Goal: Navigation & Orientation: Find specific page/section

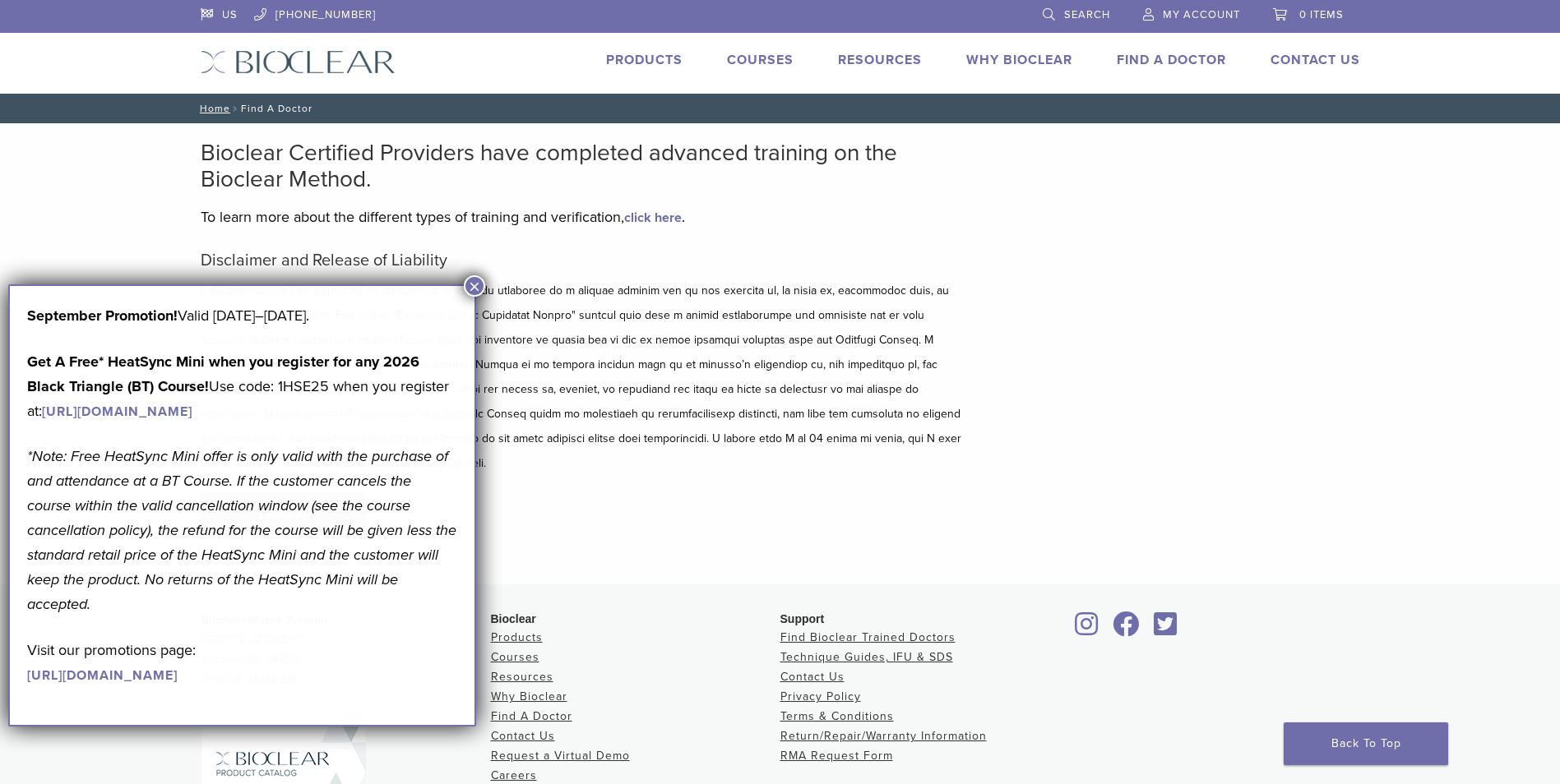
click at [281, 505] on body "US 1.855.712.5327 Search My Account 0 items Cart No products in the cart. Back …" at bounding box center [780, 488] width 1560 height 977
click at [479, 281] on button "×" at bounding box center [474, 286] width 21 height 21
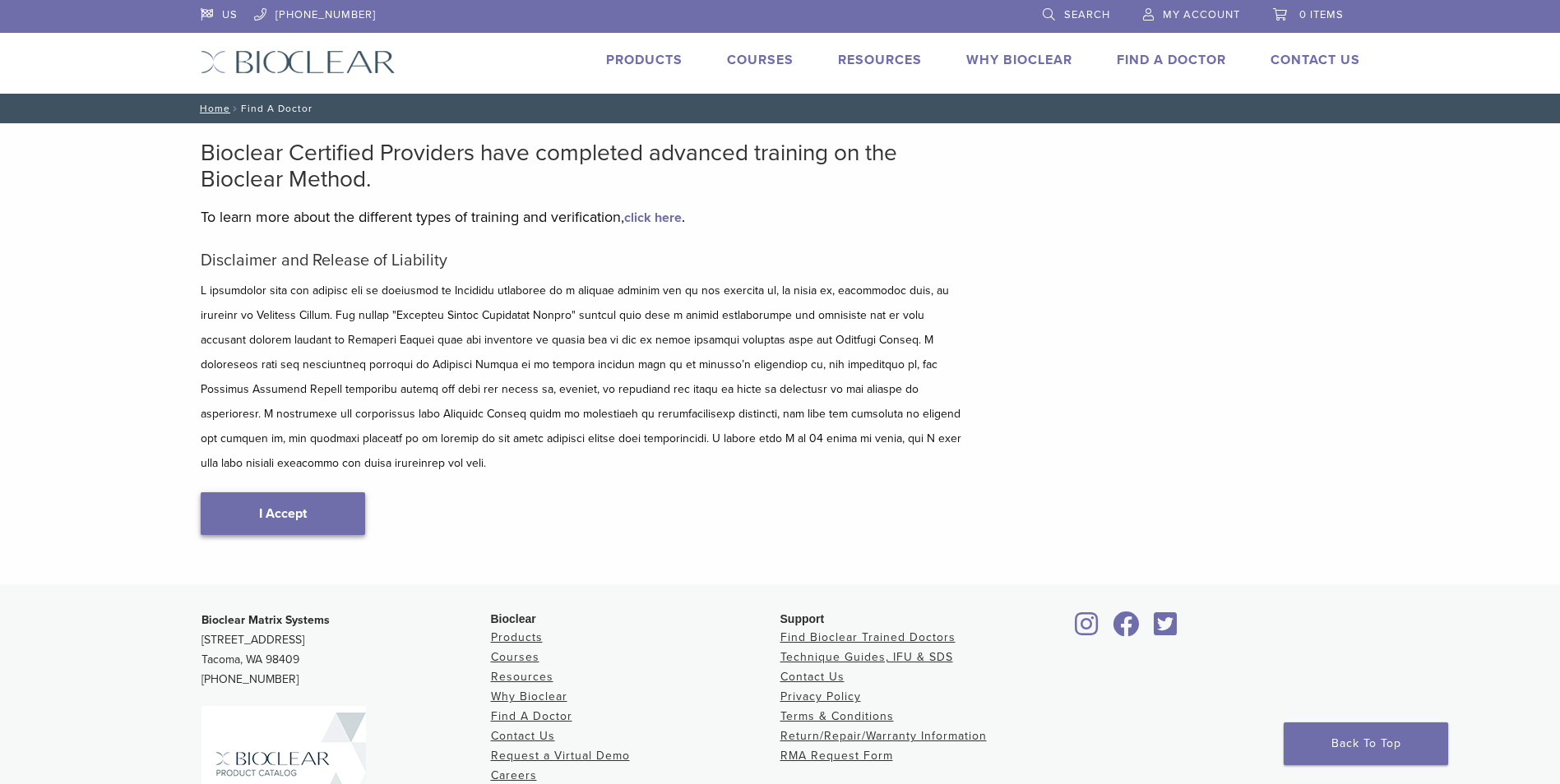
click at [324, 493] on link "I Accept" at bounding box center [283, 514] width 165 height 43
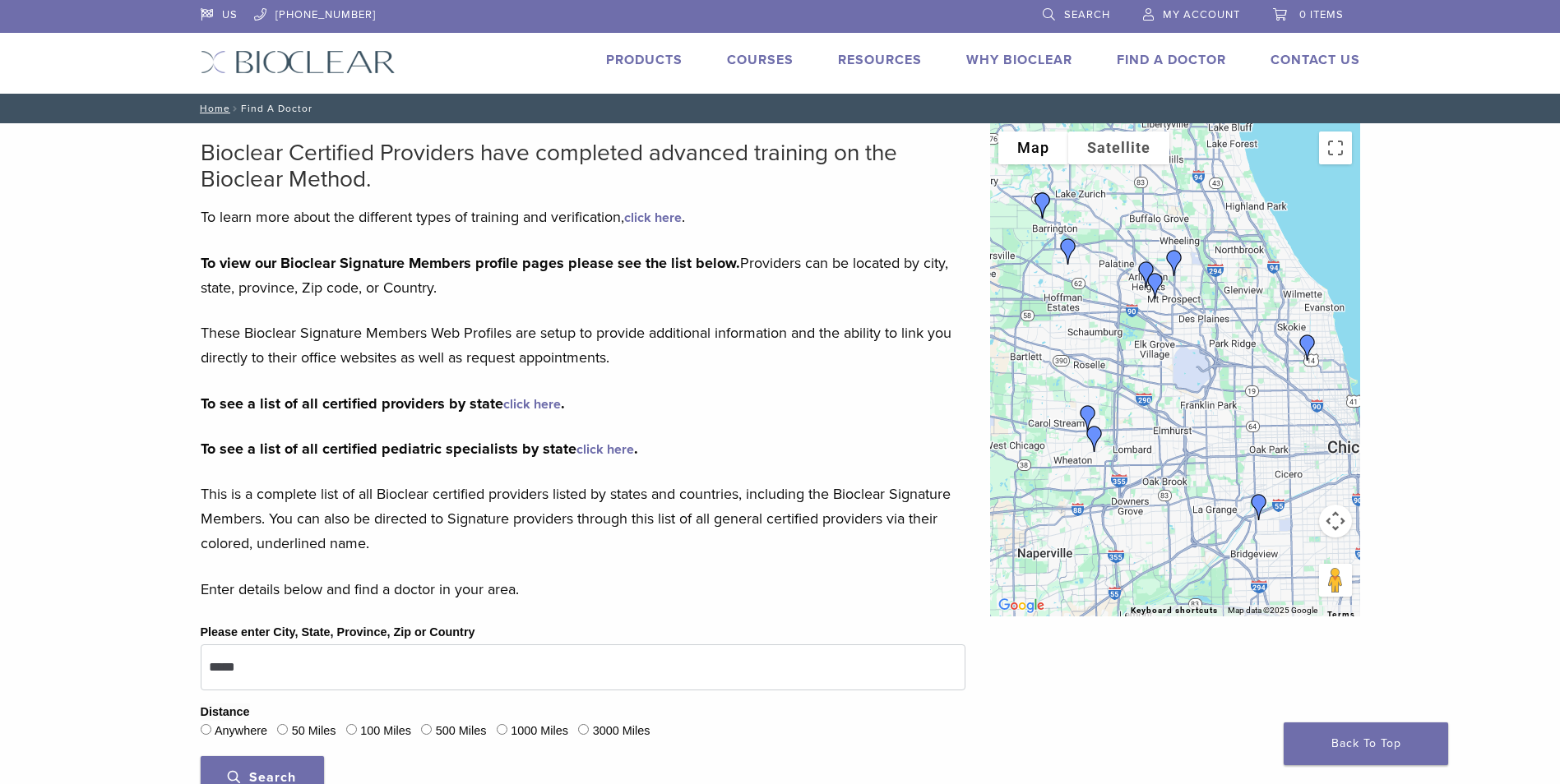
click at [541, 403] on link "click here" at bounding box center [532, 404] width 58 height 17
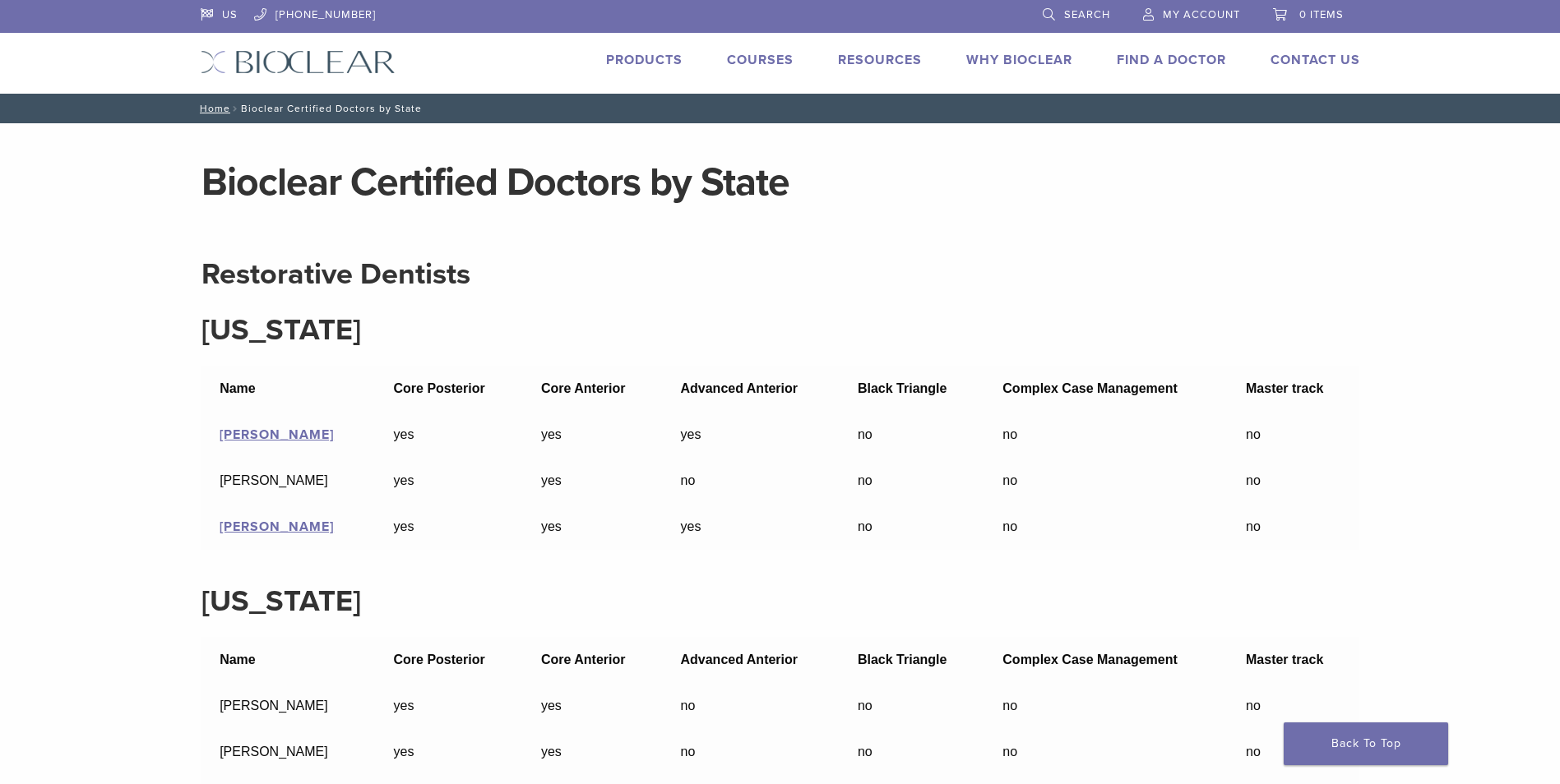
click at [629, 54] on link "Products" at bounding box center [644, 59] width 76 height 17
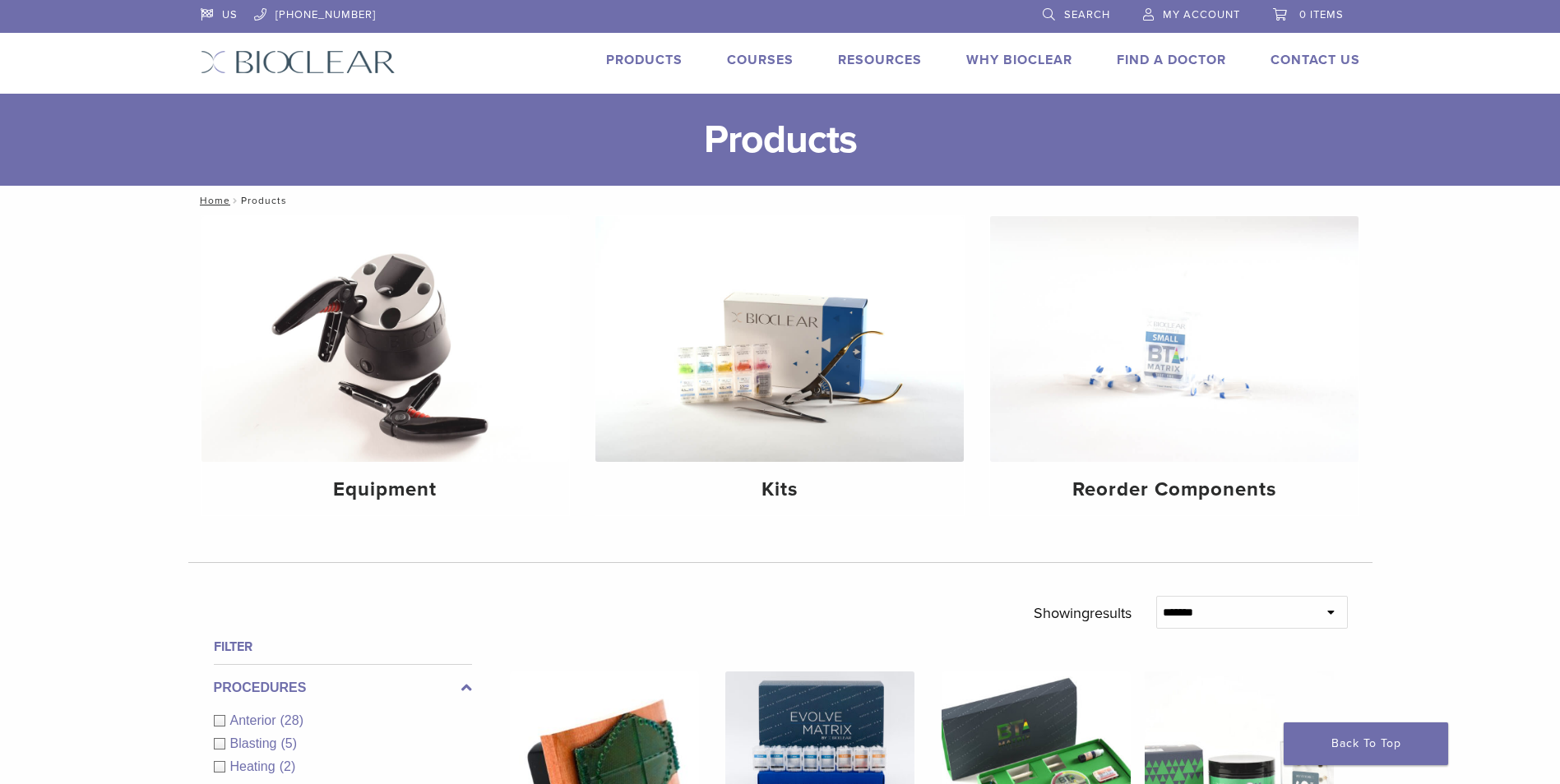
click at [1019, 60] on link "Why Bioclear" at bounding box center [1019, 59] width 106 height 17
